Goal: Information Seeking & Learning: Learn about a topic

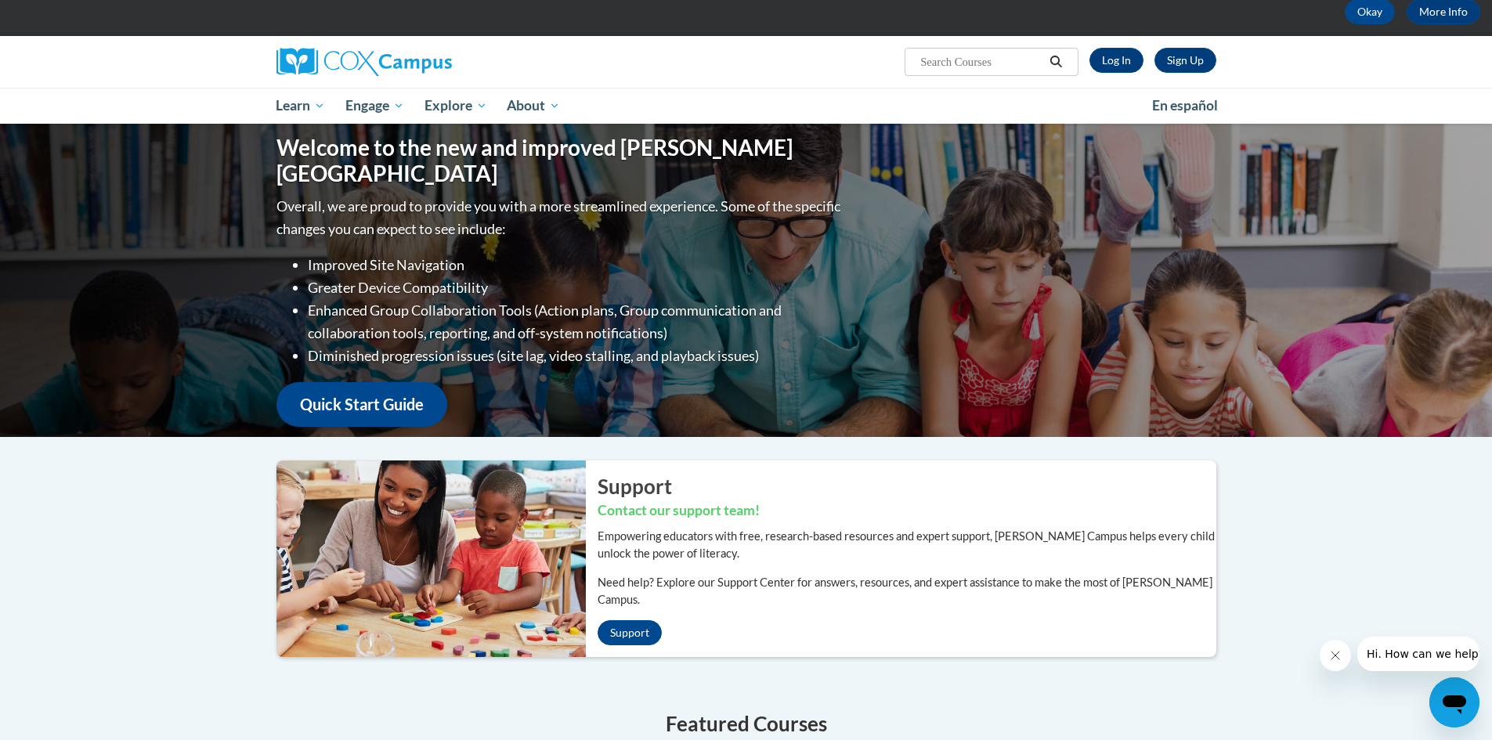
scroll to position [69, 0]
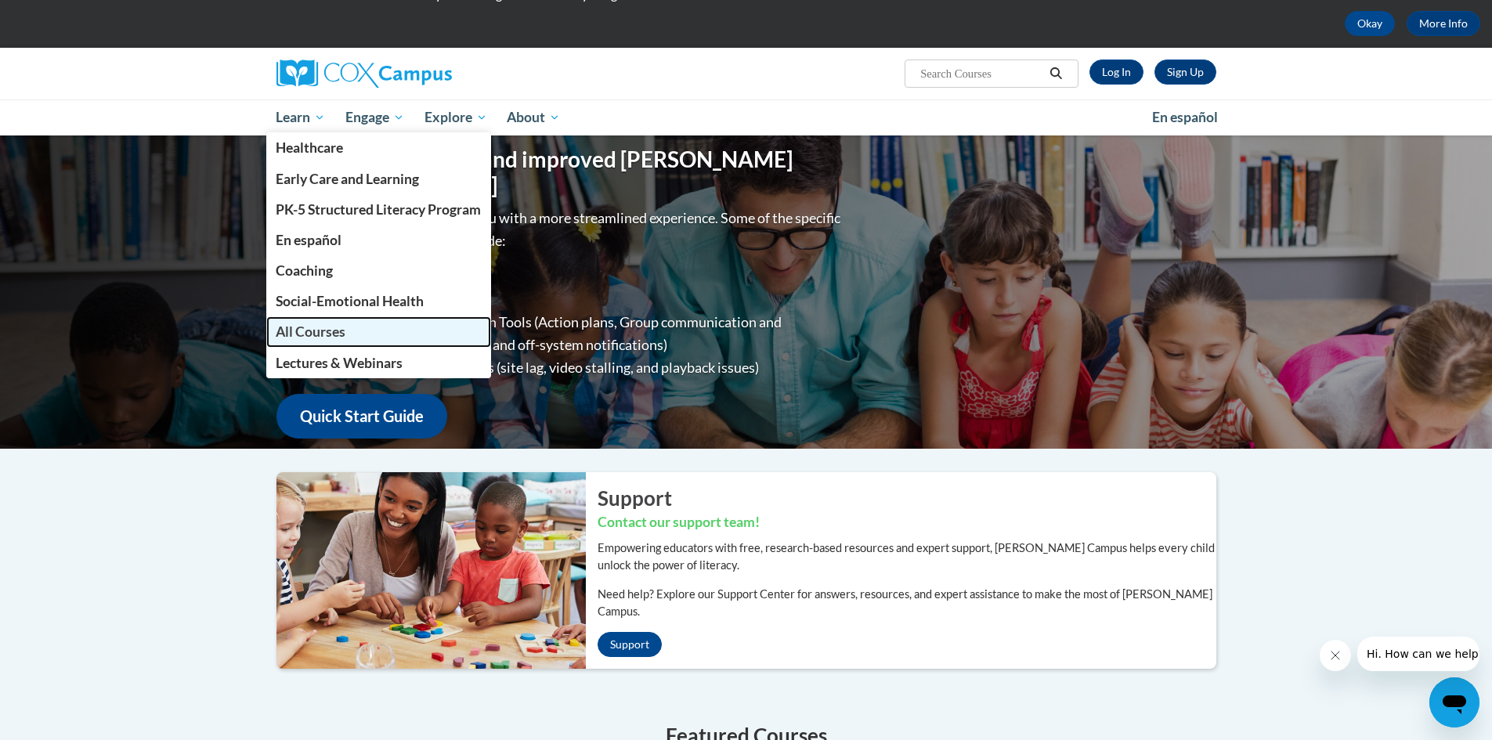
click at [358, 327] on link "All Courses" at bounding box center [379, 331] width 226 height 31
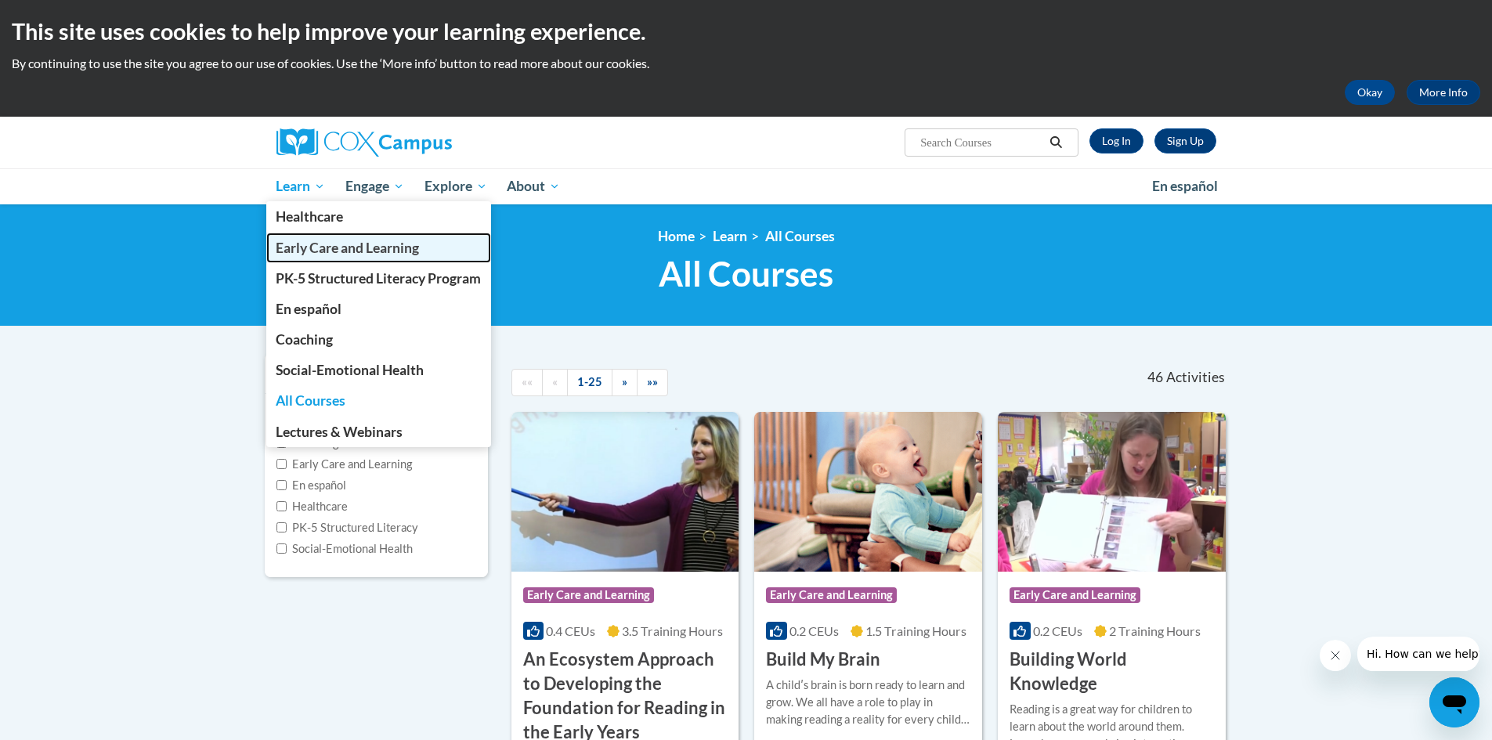
click at [318, 251] on span "Early Care and Learning" at bounding box center [347, 248] width 143 height 16
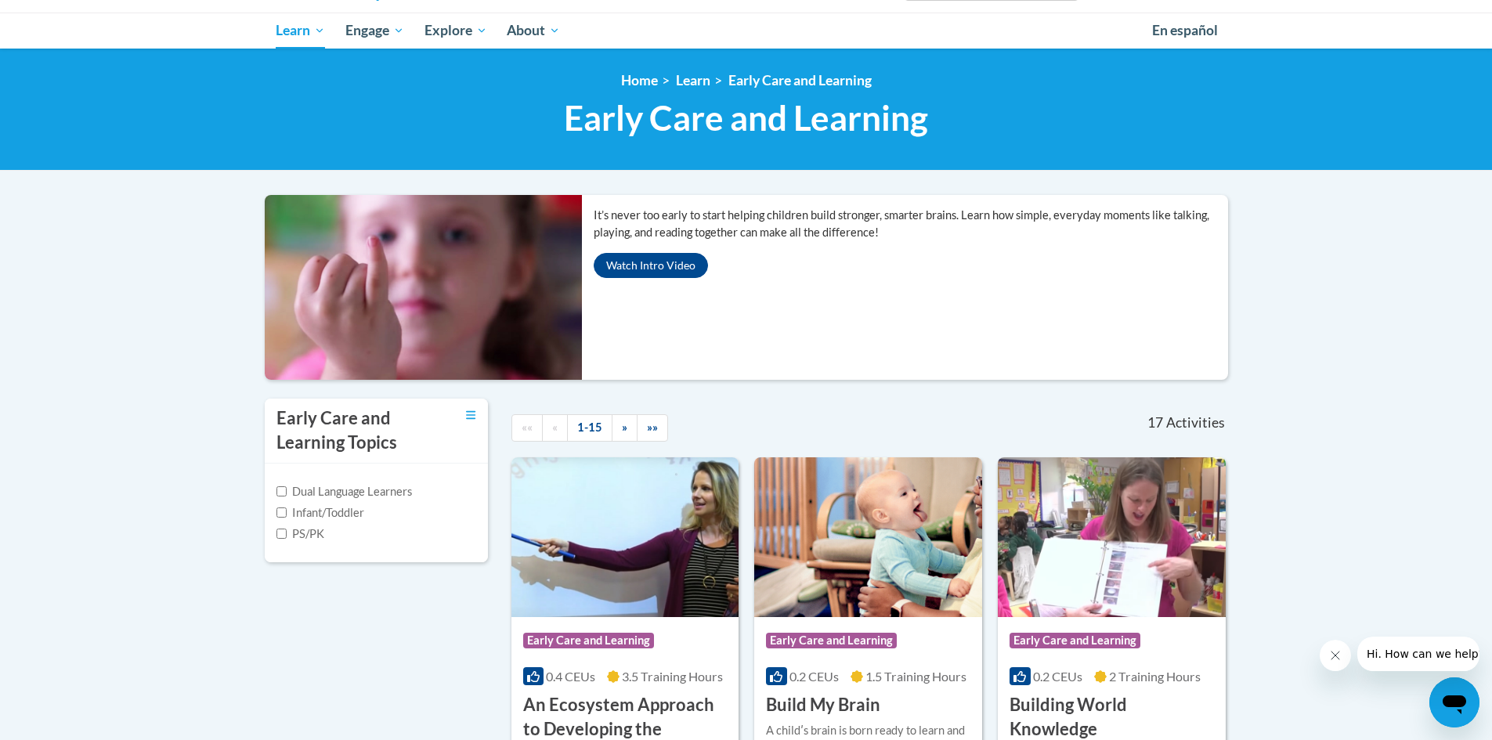
scroll to position [313, 0]
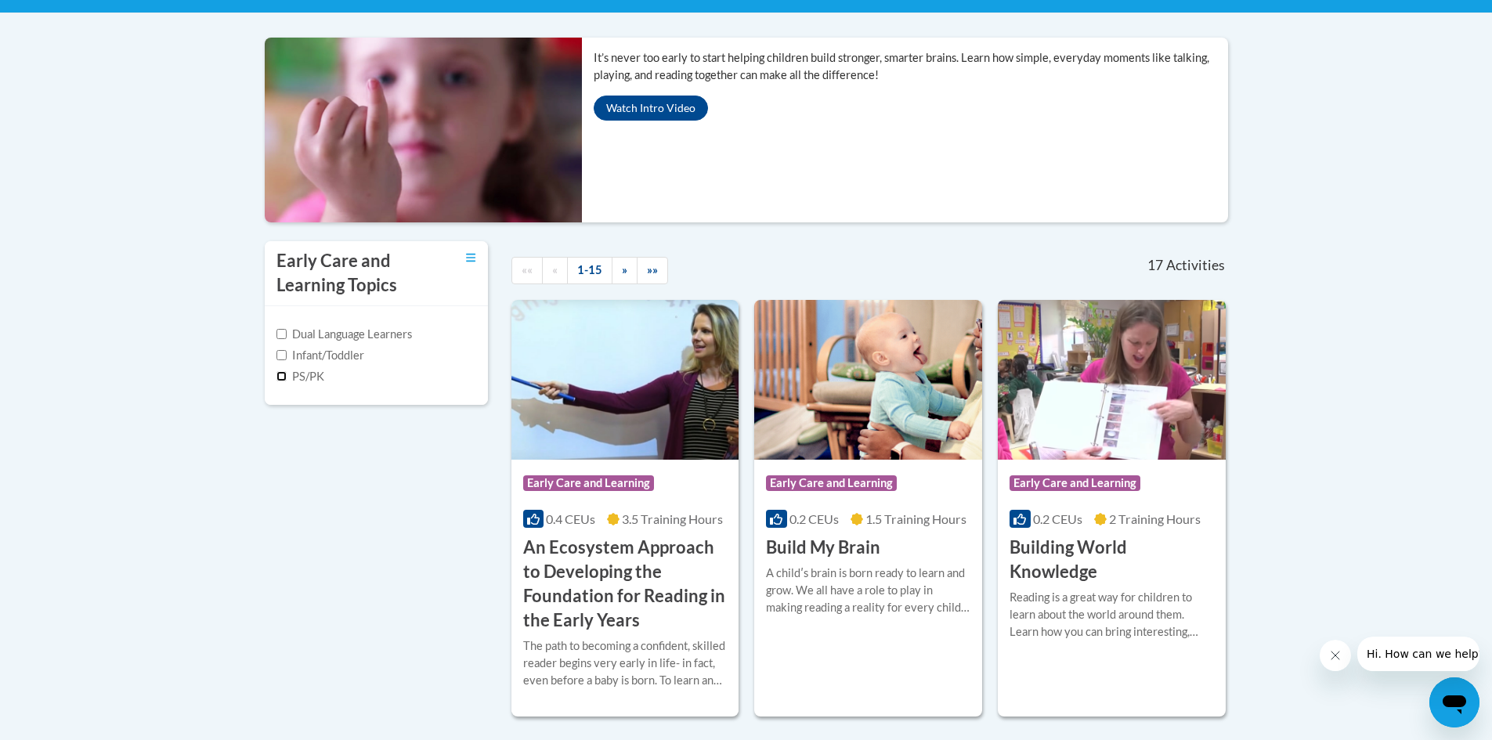
click at [282, 372] on input "PS/PK" at bounding box center [281, 376] width 10 height 10
checkbox input "true"
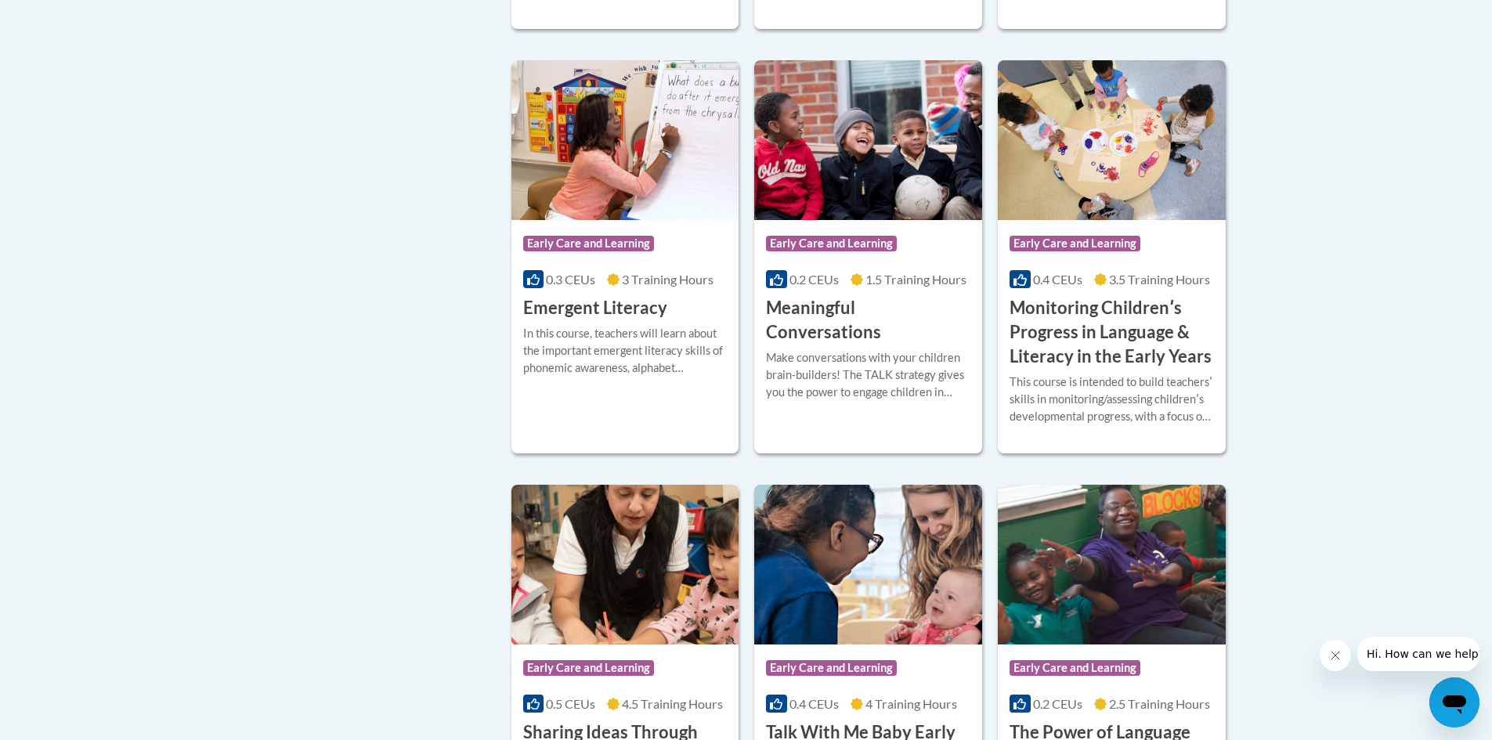
scroll to position [1018, 0]
